Goal: Task Accomplishment & Management: Complete application form

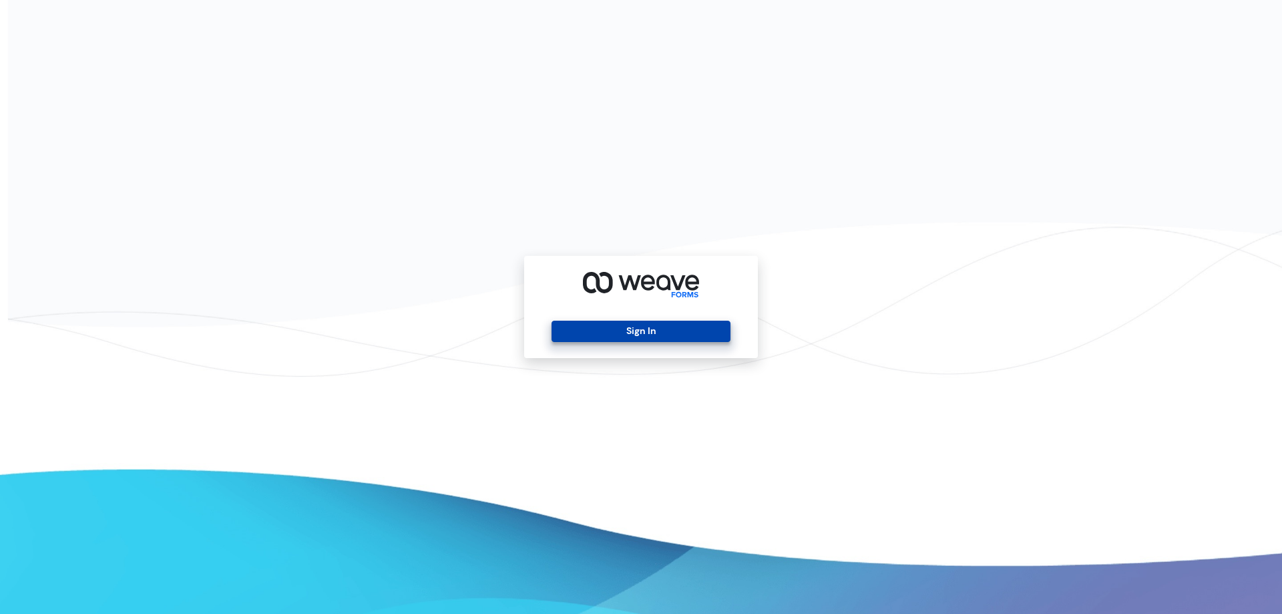
click at [683, 329] on button "Sign In" at bounding box center [641, 331] width 178 height 21
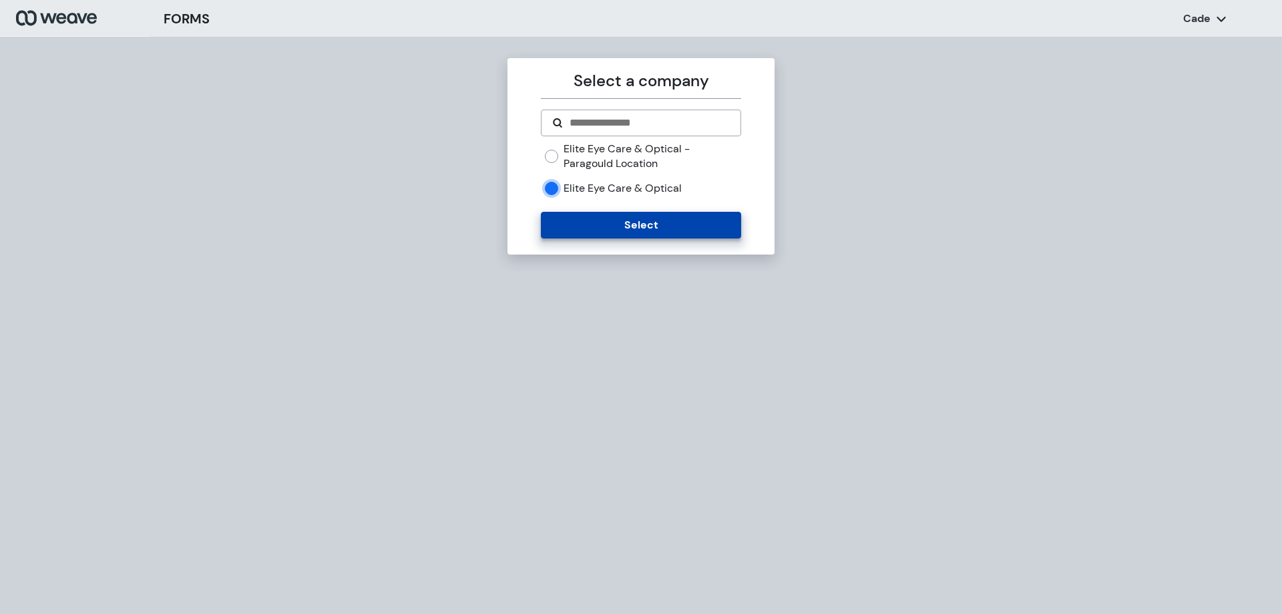
click at [595, 224] on button "Select" at bounding box center [641, 225] width 200 height 27
